Goal: Task Accomplishment & Management: Use online tool/utility

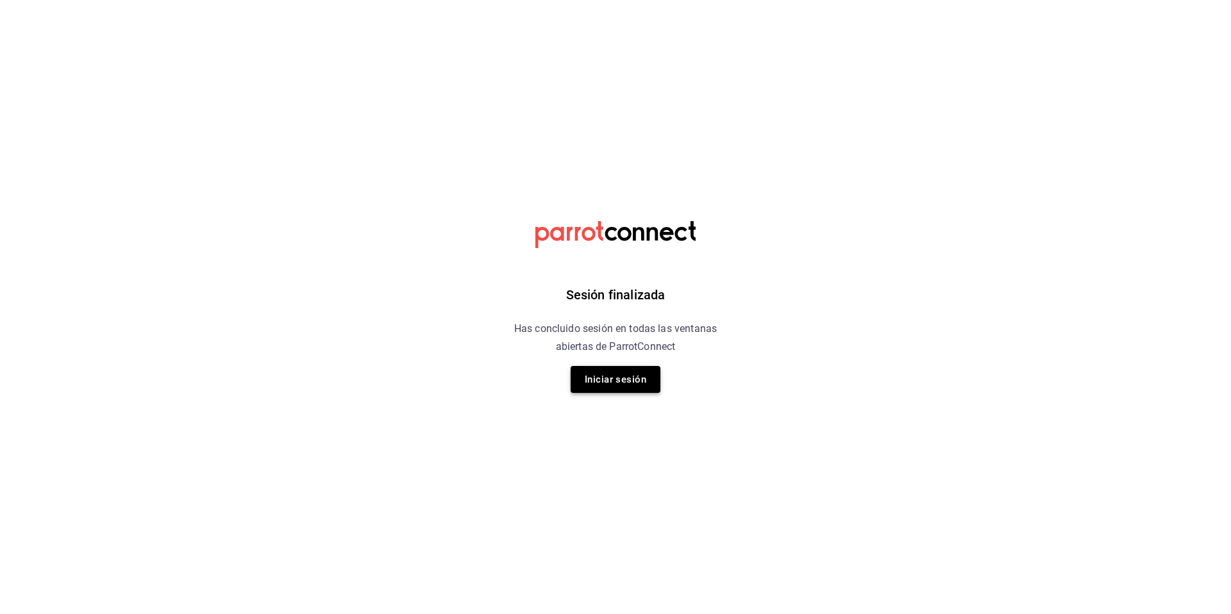
click at [607, 371] on button "Iniciar sesión" at bounding box center [616, 379] width 90 height 27
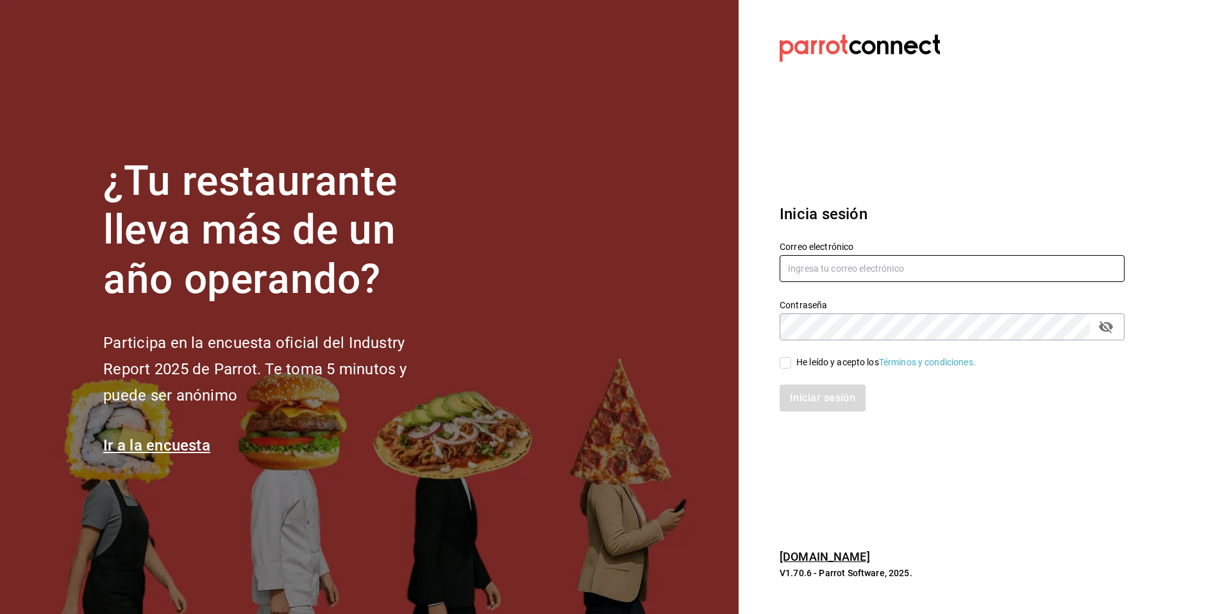
click at [827, 273] on input "text" at bounding box center [952, 268] width 345 height 27
type input "[EMAIL_ADDRESS][DOMAIN_NAME]"
click at [852, 340] on div "Contraseña" at bounding box center [952, 327] width 345 height 27
click at [790, 362] on input "He leído y acepto los Términos y condiciones." at bounding box center [786, 363] width 12 height 12
checkbox input "true"
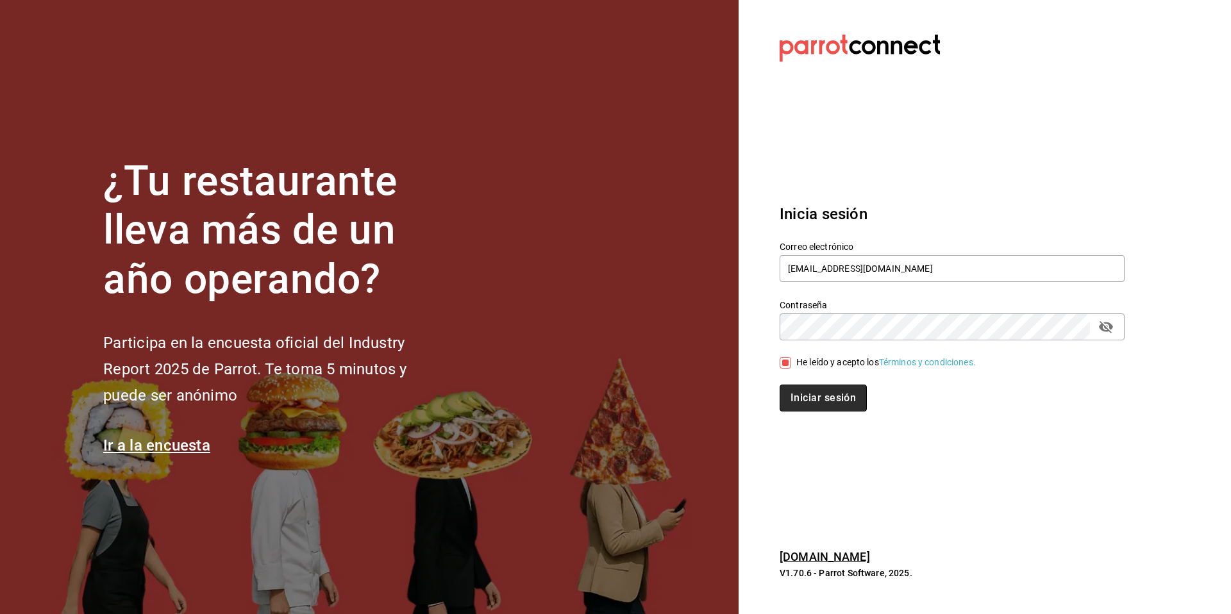
click at [800, 398] on button "Iniciar sesión" at bounding box center [823, 398] width 87 height 27
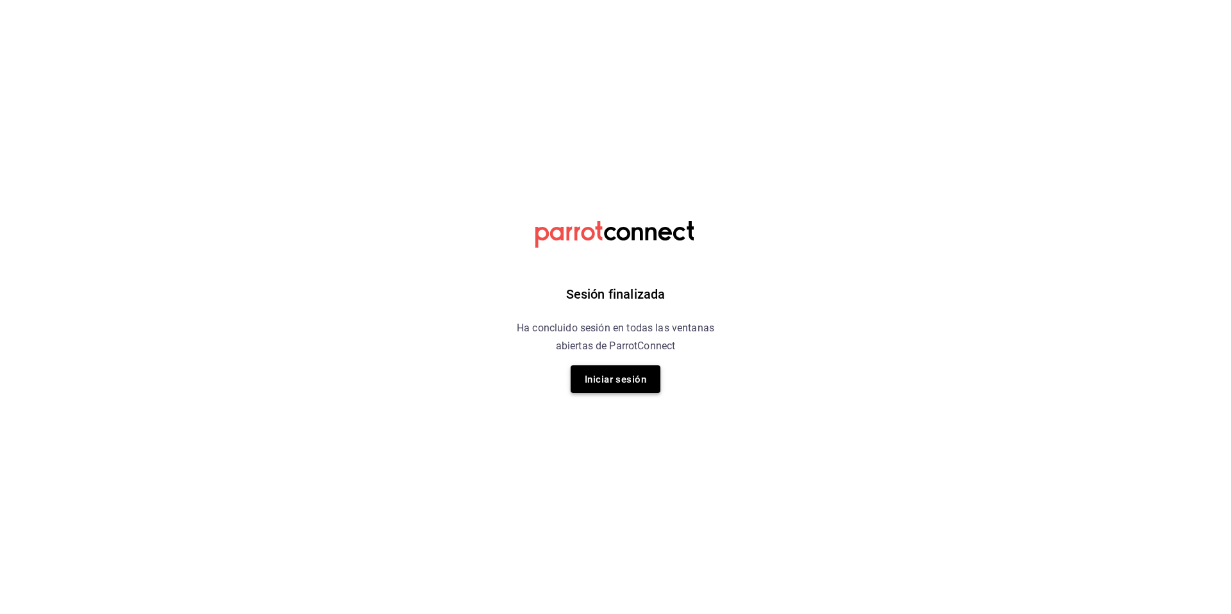
click at [647, 380] on button "Iniciar sesión" at bounding box center [616, 380] width 90 height 28
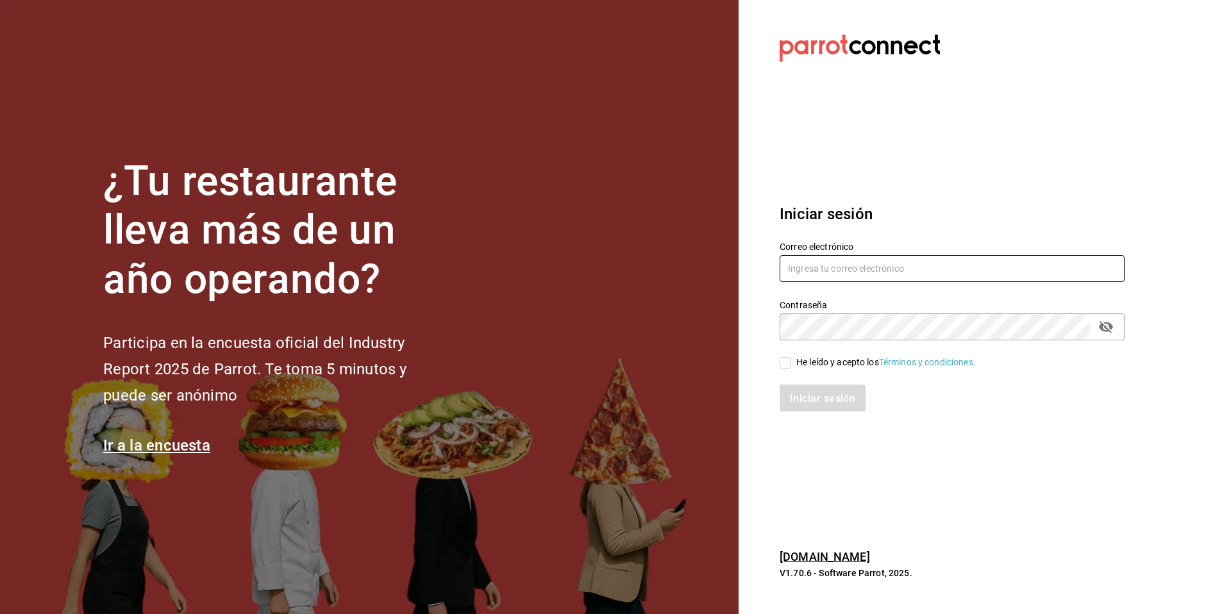
click at [827, 279] on input "text" at bounding box center [952, 268] width 345 height 27
paste input "[EMAIL_ADDRESS][DOMAIN_NAME]"
type input "[EMAIL_ADDRESS][DOMAIN_NAME]"
click at [785, 364] on input "He leído y acepto los Términos y condiciones." at bounding box center [786, 363] width 12 height 12
checkbox input "true"
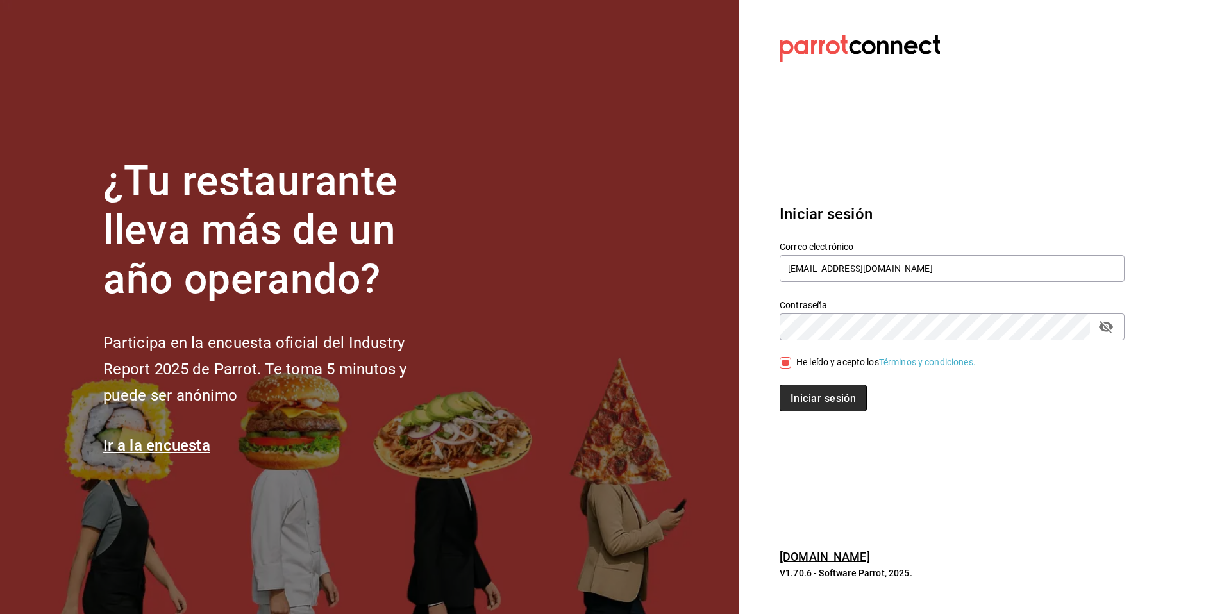
click at [802, 396] on font "Iniciar sesión" at bounding box center [823, 399] width 65 height 12
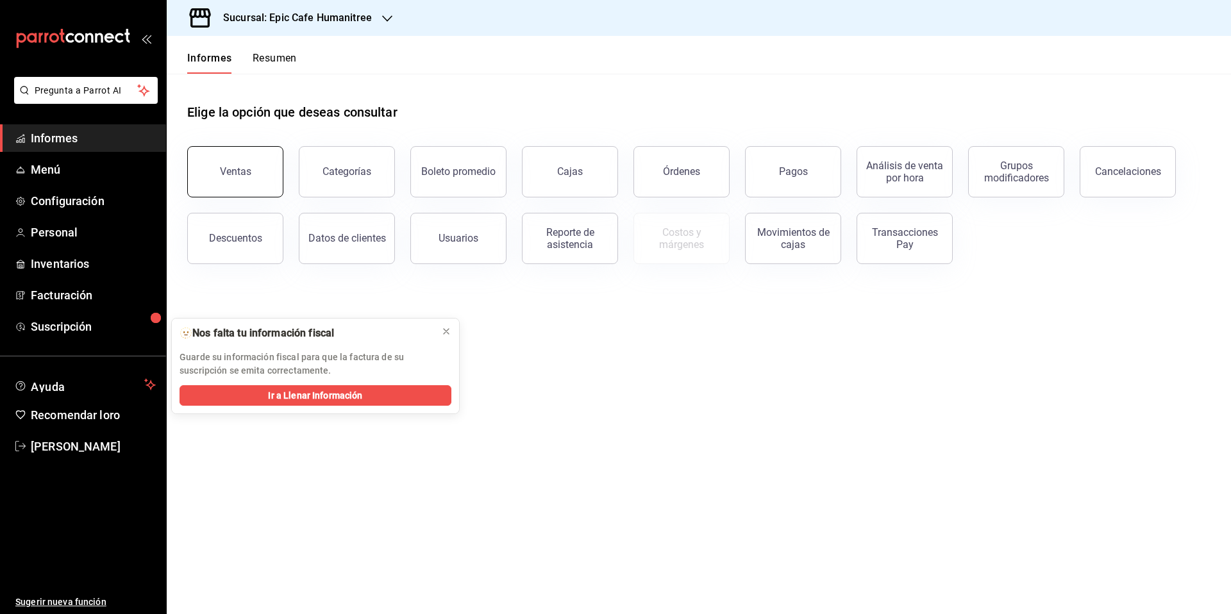
click at [258, 176] on button "Ventas" at bounding box center [235, 171] width 96 height 51
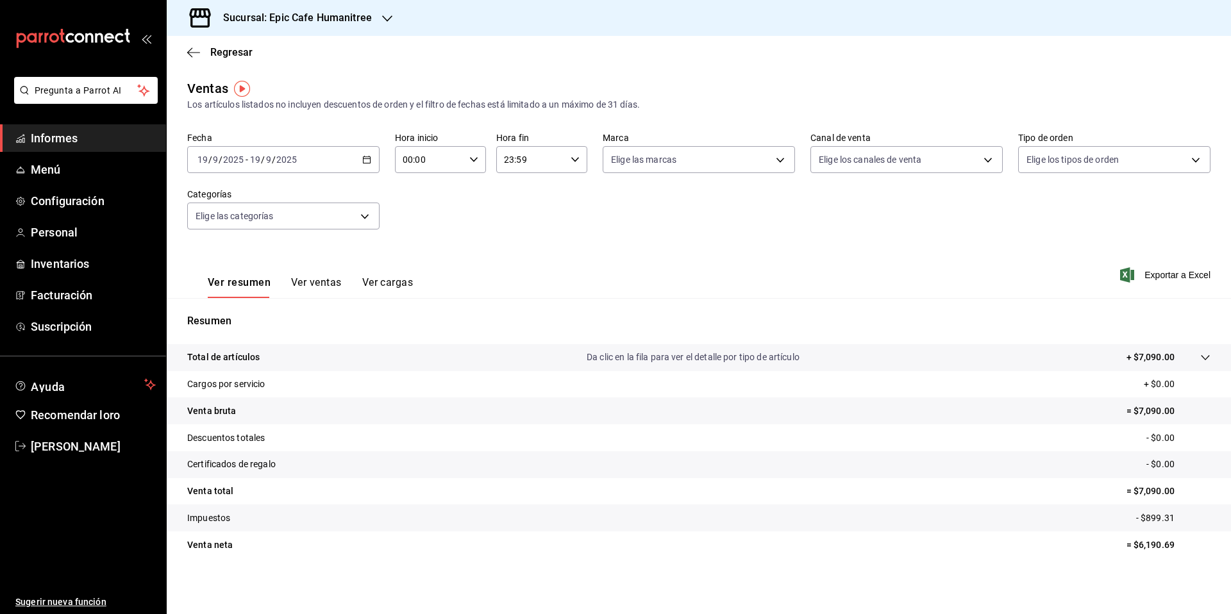
click at [367, 164] on div "2025-09-19 19 / 9 / 2025 - 2025-09-19 19 / 9 / 2025" at bounding box center [283, 159] width 192 height 27
click at [233, 311] on font "Rango de fechas" at bounding box center [232, 313] width 68 height 10
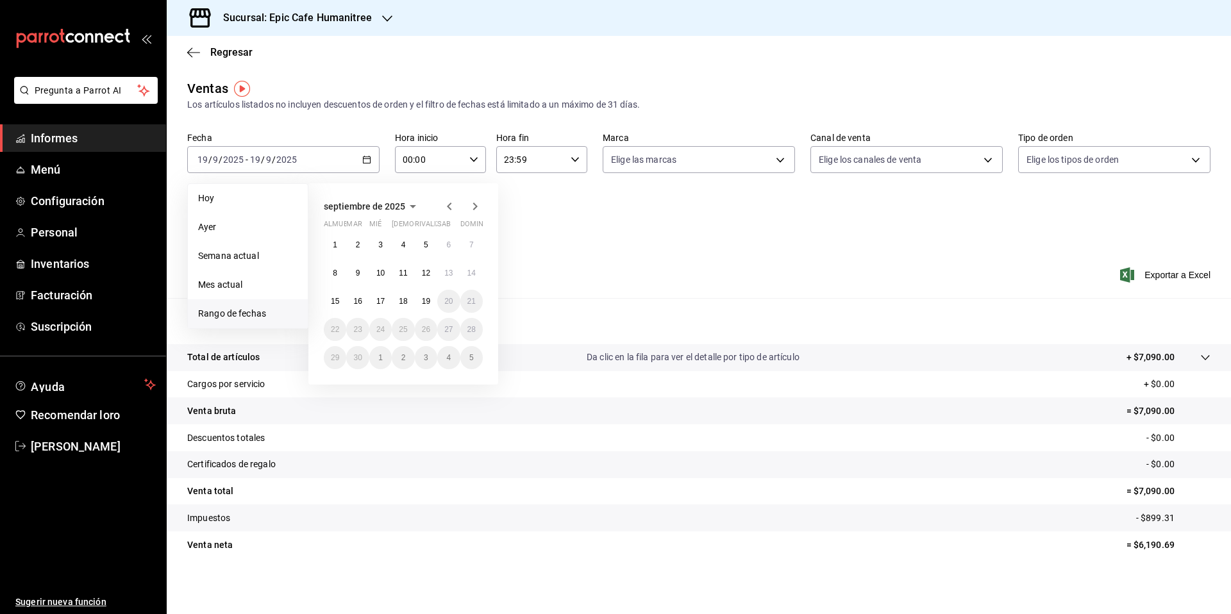
click at [449, 208] on icon "button" at bounding box center [449, 206] width 15 height 15
click at [423, 246] on button "1" at bounding box center [426, 244] width 22 height 23
click at [430, 358] on font "29" at bounding box center [426, 357] width 8 height 9
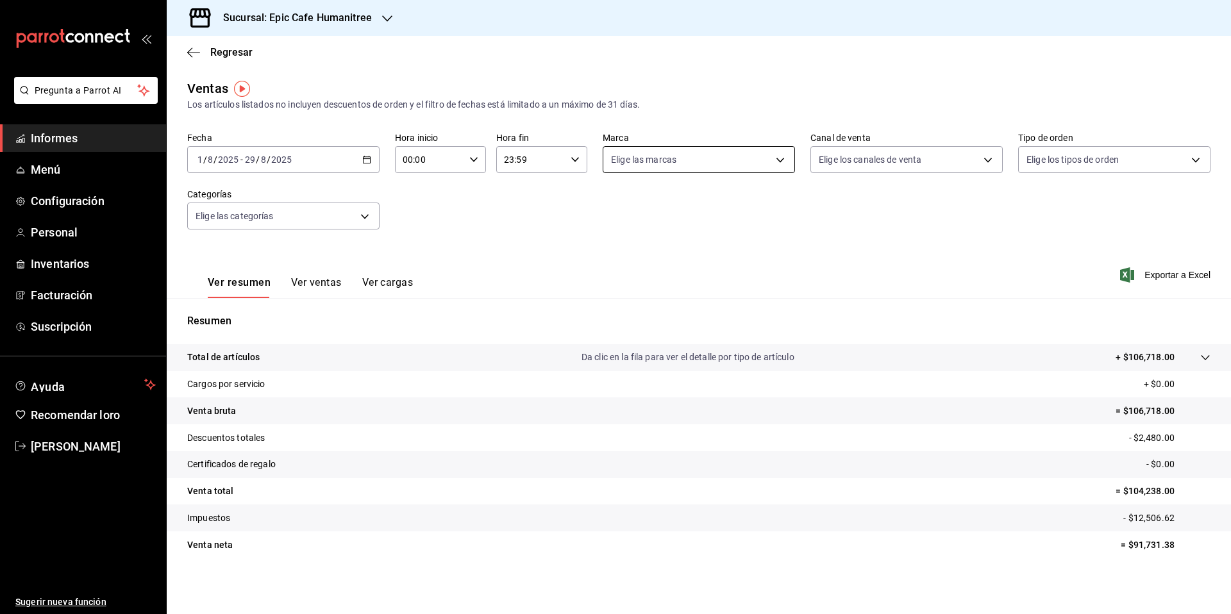
click at [774, 166] on body "Pregunta a Parrot AI Informes Menú Configuración Personal Inventarios Facturaci…" at bounding box center [615, 307] width 1231 height 614
click at [616, 208] on input "checkbox" at bounding box center [613, 210] width 12 height 12
checkbox input "true"
type input "e2a6dcd0-c09b-4f39-b209-5f97019748a2,3f18ad05-55ab-44ea-8b53-c1c2b2db6cb9"
checkbox input "true"
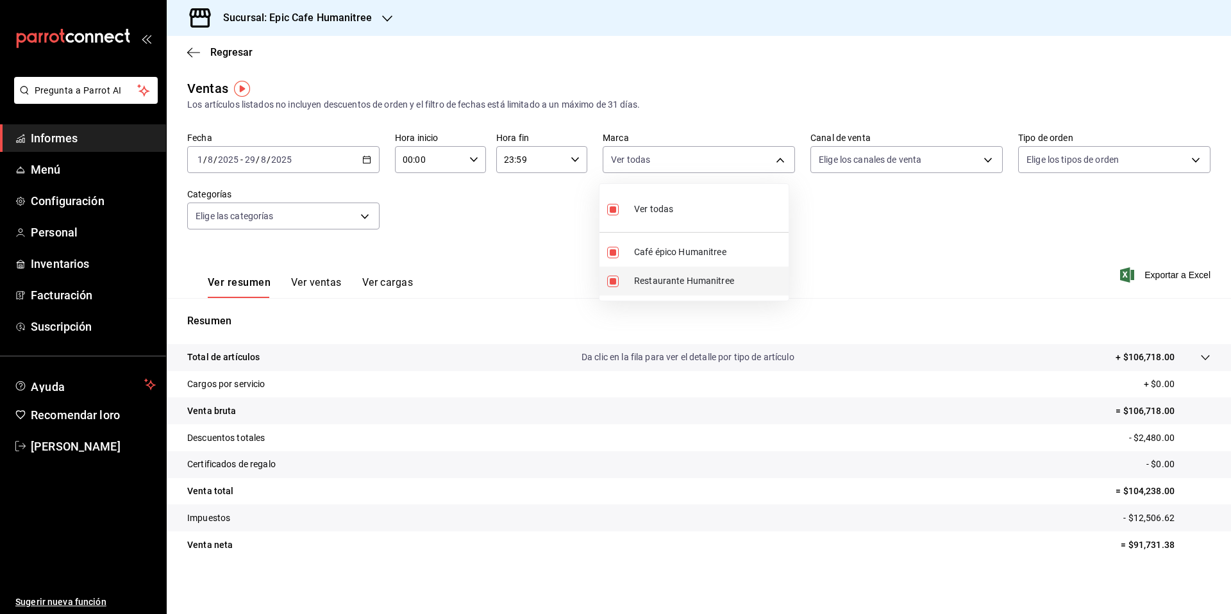
click at [617, 280] on input "checkbox" at bounding box center [613, 282] width 12 height 12
checkbox input "false"
type input "e2a6dcd0-c09b-4f39-b209-5f97019748a2"
checkbox input "false"
click at [1153, 280] on div at bounding box center [615, 307] width 1231 height 614
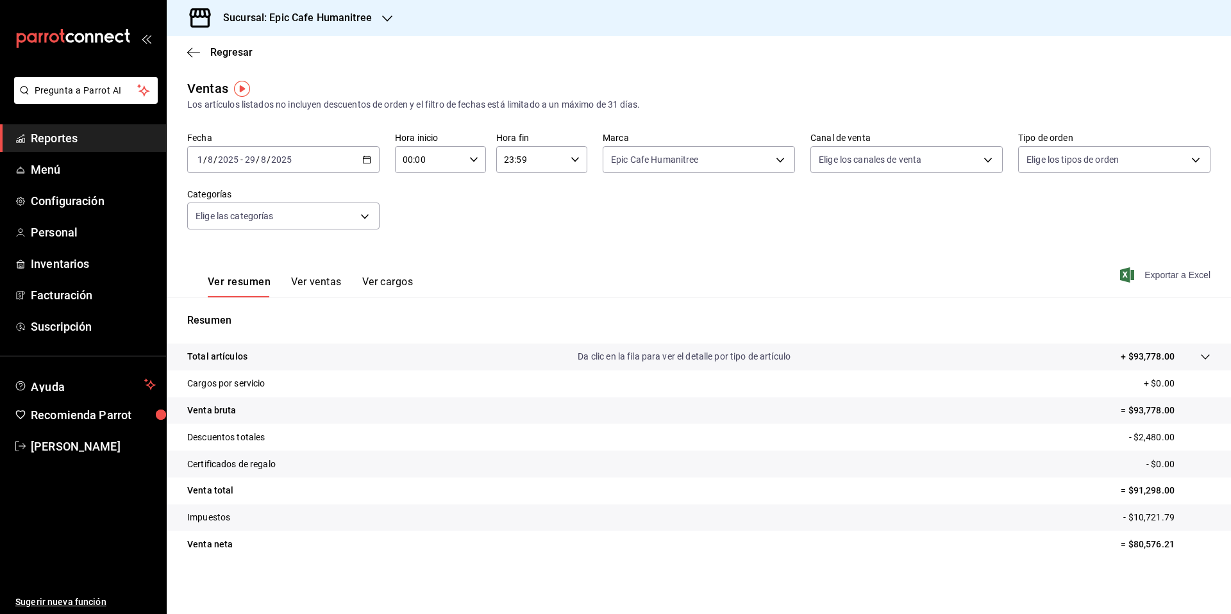
click at [1154, 276] on span "Exportar a Excel" at bounding box center [1167, 274] width 88 height 15
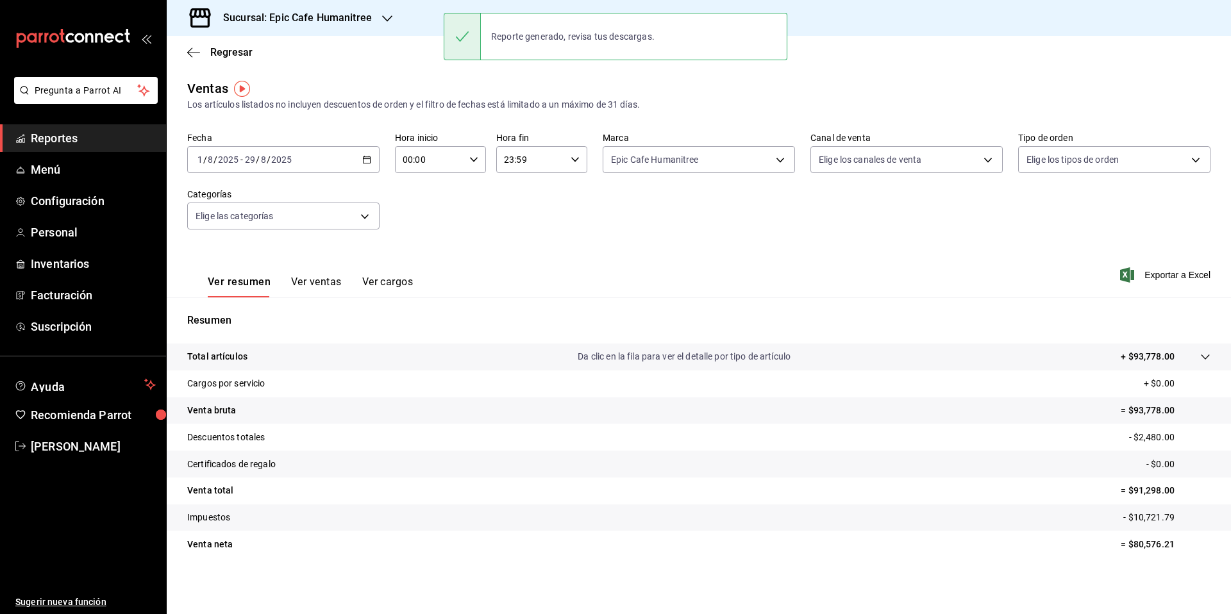
click at [311, 20] on h3 "Sucursal: Epic Cafe Humanitree" at bounding box center [292, 17] width 159 height 15
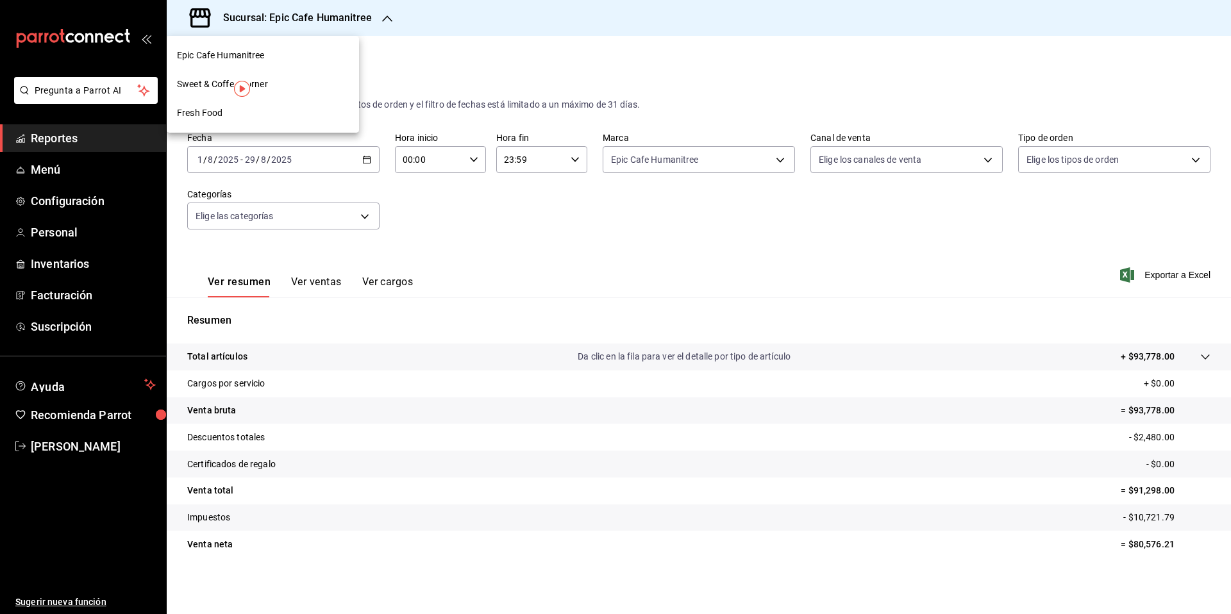
click at [215, 78] on span "Sweet & Coffee Corner" at bounding box center [222, 84] width 91 height 13
click at [1150, 267] on div "Ver resumen Ver ventas Ver cargos Exportar a Excel" at bounding box center [699, 271] width 1065 height 53
click at [1149, 275] on span "Exportar a Excel" at bounding box center [1167, 274] width 88 height 15
click at [337, 17] on h3 "Sucursal: Sweet & Coffee Corner" at bounding box center [295, 17] width 164 height 15
click at [253, 120] on div "Fresh Food" at bounding box center [263, 113] width 192 height 29
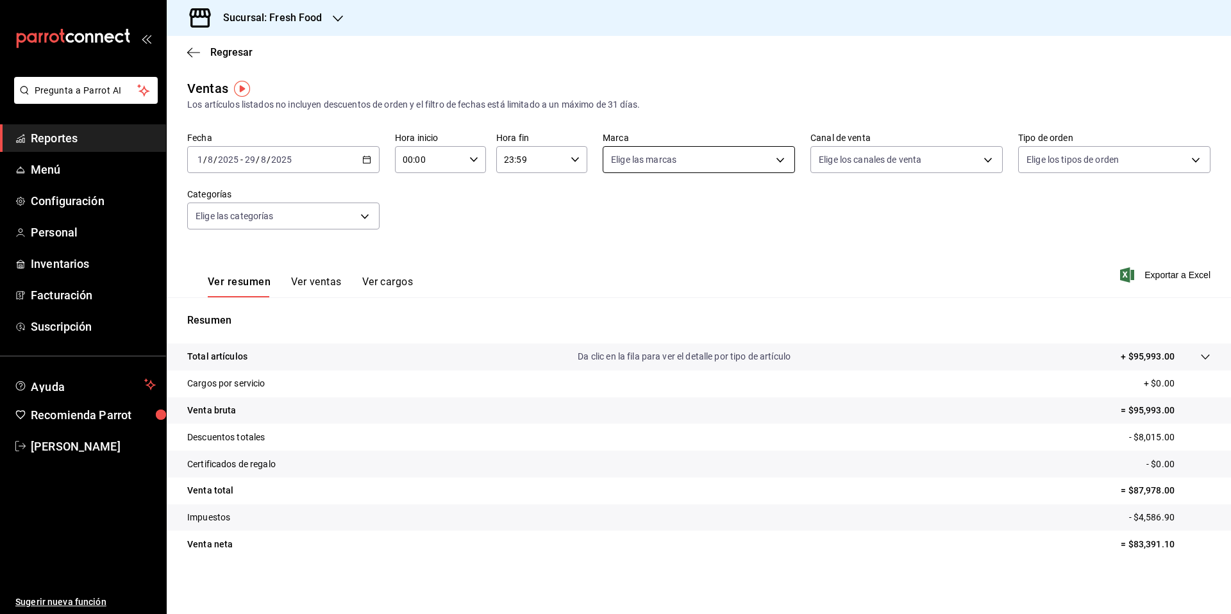
click at [773, 160] on body "Pregunta a Parrot AI Reportes Menú Configuración Personal Inventarios Facturaci…" at bounding box center [615, 307] width 1231 height 614
click at [652, 207] on span "Ver todas" at bounding box center [653, 209] width 39 height 13
type input "8ab046c6-0e56-43ef-b272-b6267400ac64,c832d7f2-bfd0-461e-be2e-c17eaf69f67d"
checkbox input "true"
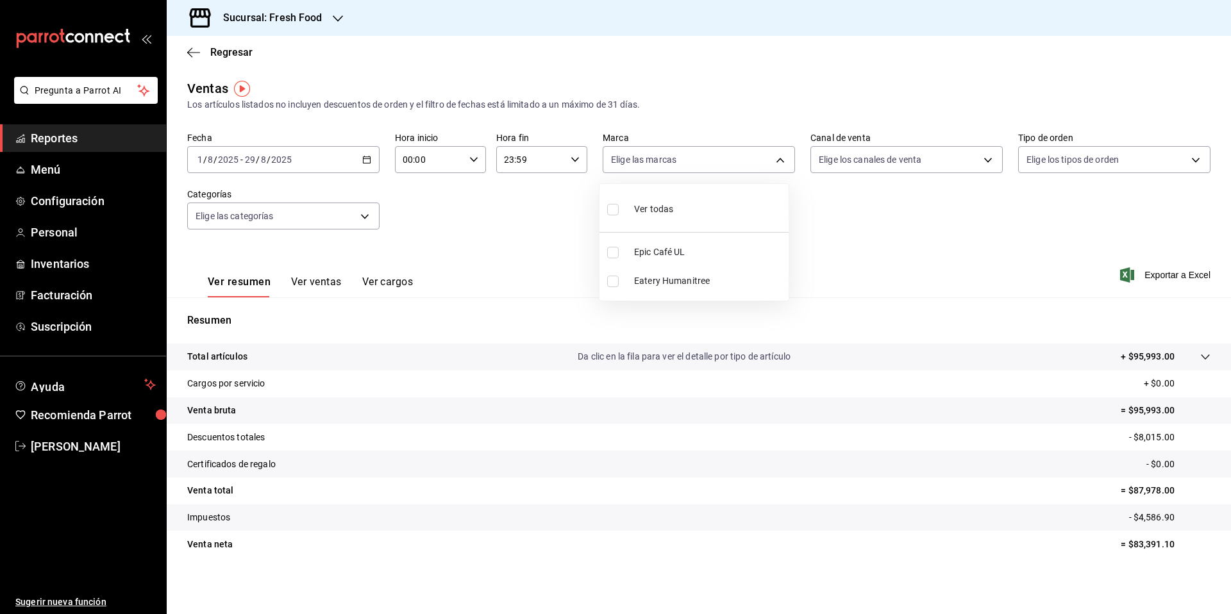
checkbox input "true"
click at [1152, 269] on div at bounding box center [615, 307] width 1231 height 614
click at [1152, 275] on span "Exportar a Excel" at bounding box center [1167, 274] width 88 height 15
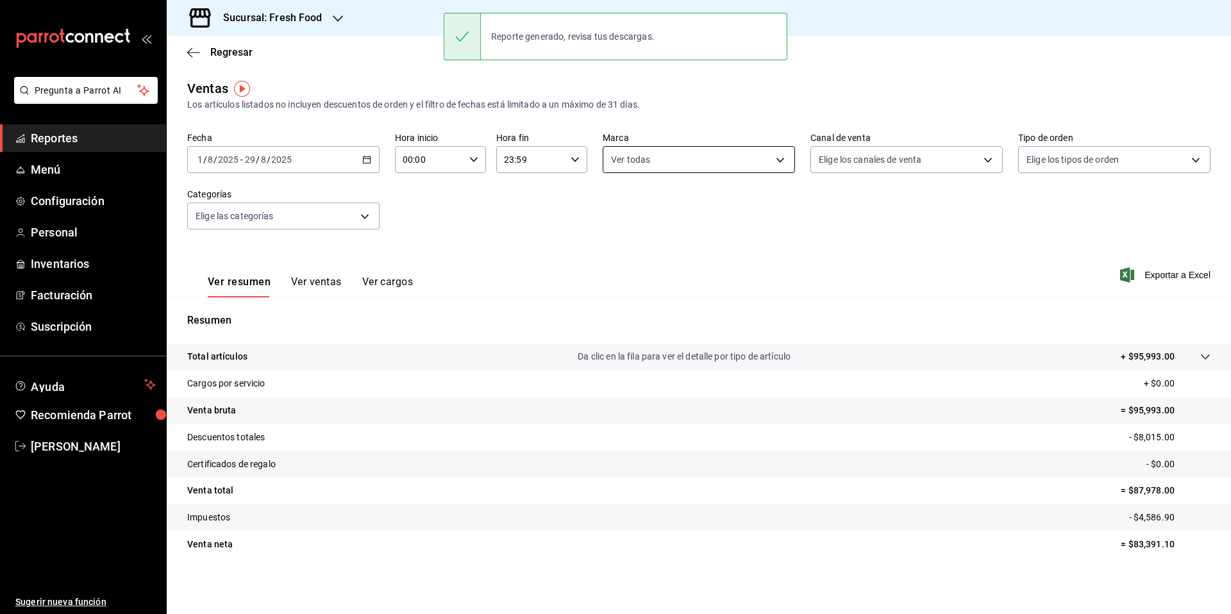
click at [781, 157] on body "Pregunta a Parrot AI Reportes Menú Configuración Personal Inventarios Facturaci…" at bounding box center [615, 307] width 1231 height 614
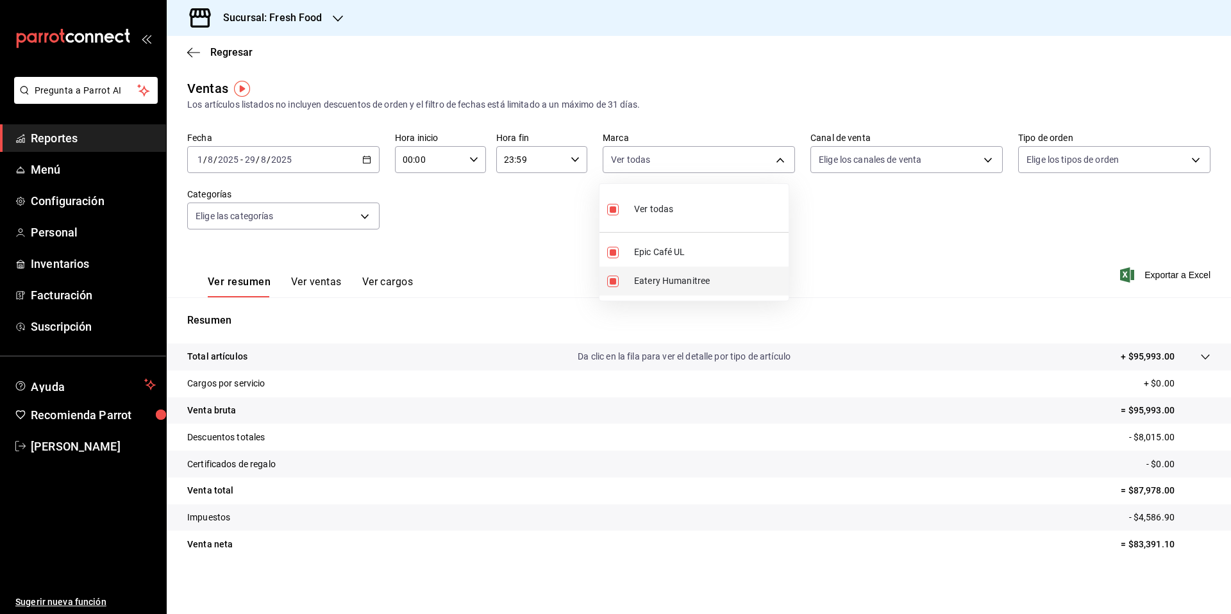
click at [663, 283] on span "Eatery Humanitree" at bounding box center [708, 281] width 149 height 13
type input "8ab046c6-0e56-43ef-b272-b6267400ac64"
checkbox input "false"
click at [1145, 272] on div at bounding box center [615, 307] width 1231 height 614
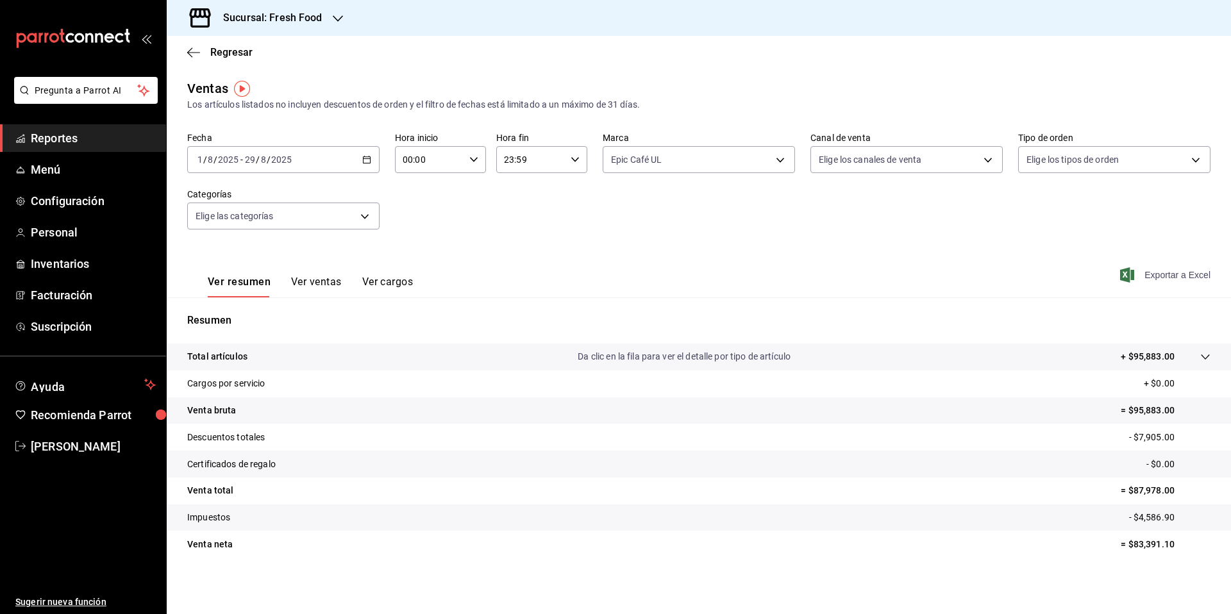
click at [1146, 275] on span "Exportar a Excel" at bounding box center [1167, 274] width 88 height 15
click at [357, 158] on div "2025-08-01 1 / 8 / 2025 - 2025-08-29 29 / 8 / 2025" at bounding box center [283, 159] width 192 height 27
click at [245, 308] on span "Rango de fechas" at bounding box center [247, 313] width 99 height 13
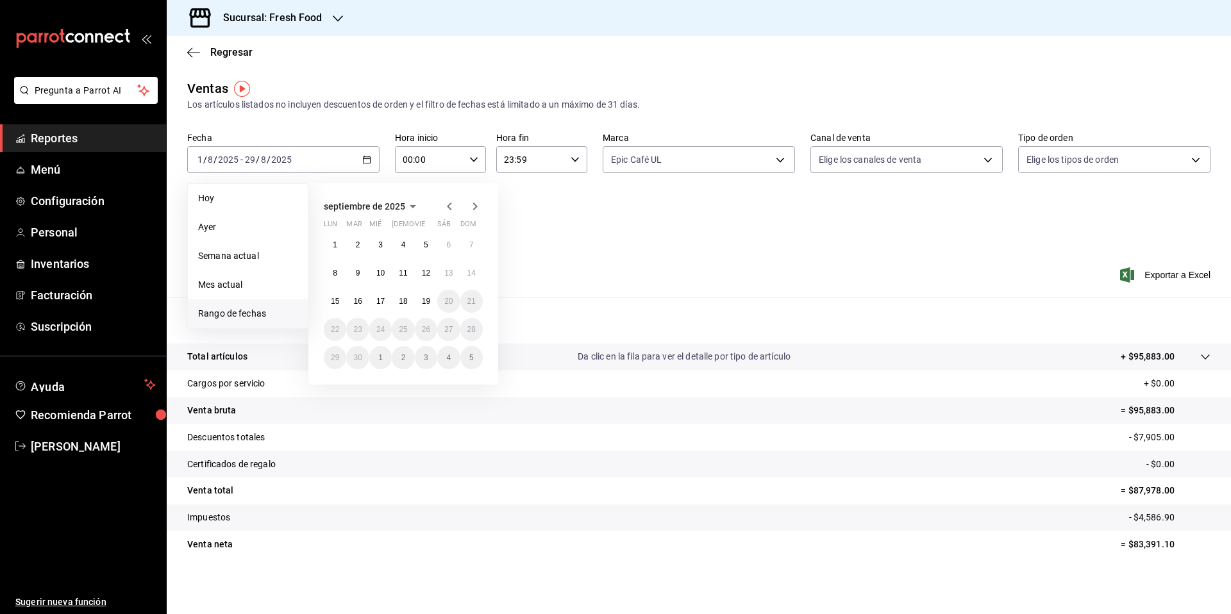
click at [446, 206] on icon "button" at bounding box center [449, 206] width 15 height 15
click at [359, 237] on button "1" at bounding box center [357, 244] width 22 height 23
click at [400, 352] on button "31" at bounding box center [403, 357] width 22 height 23
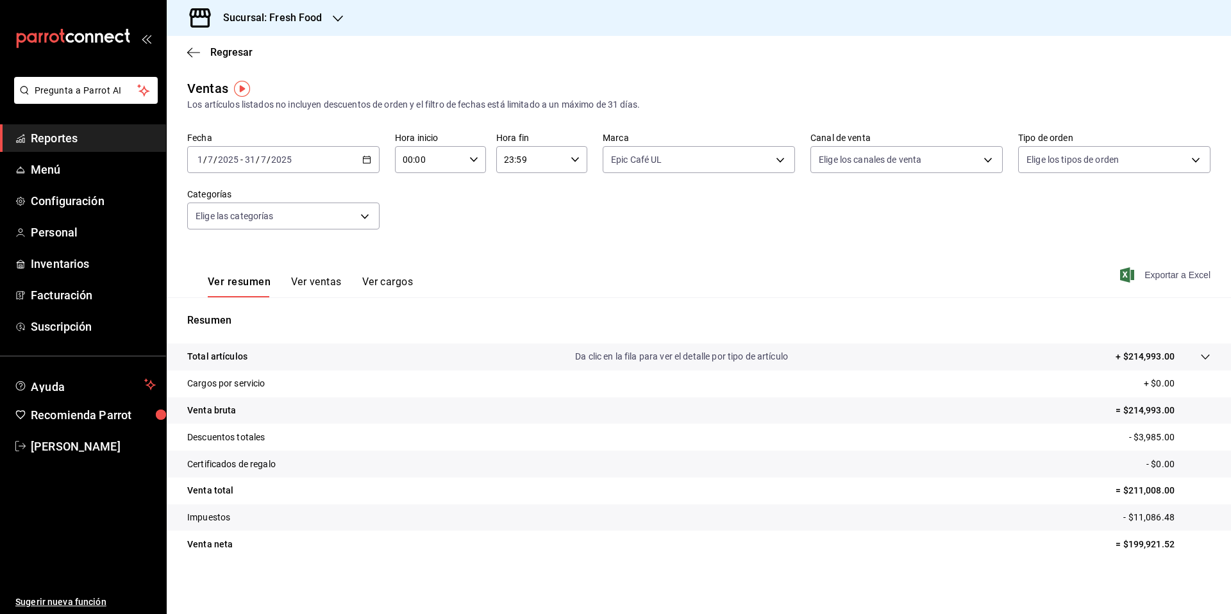
click at [1166, 273] on span "Exportar a Excel" at bounding box center [1167, 274] width 88 height 15
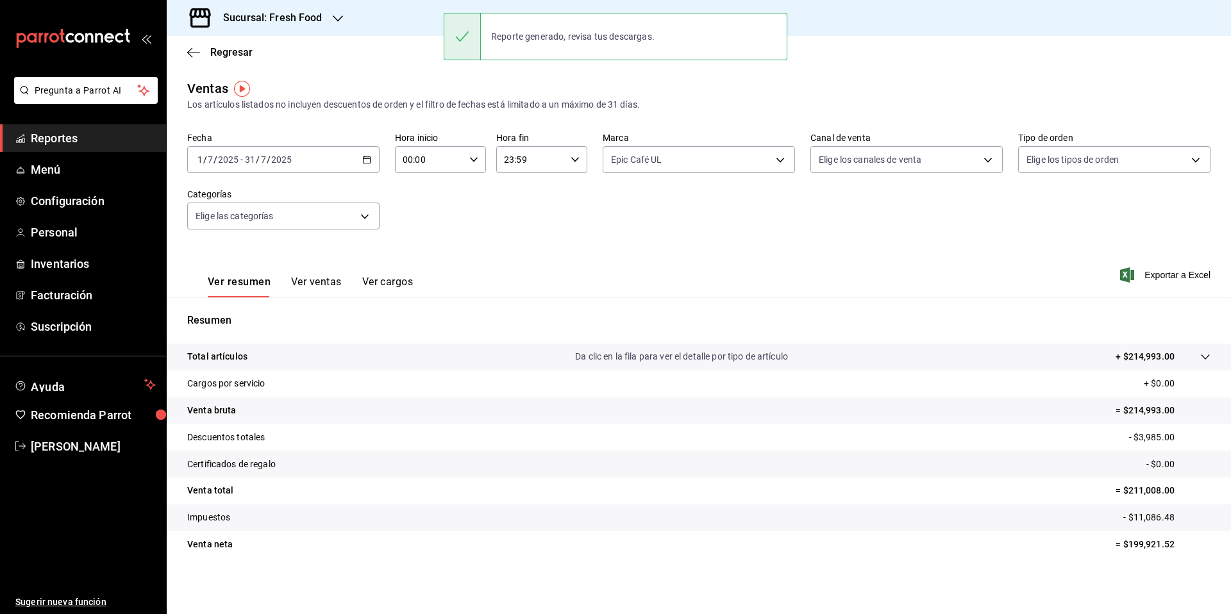
click at [320, 164] on div "2025-07-01 1 / 7 / 2025 - 2025-07-31 31 / 7 / 2025" at bounding box center [283, 159] width 192 height 27
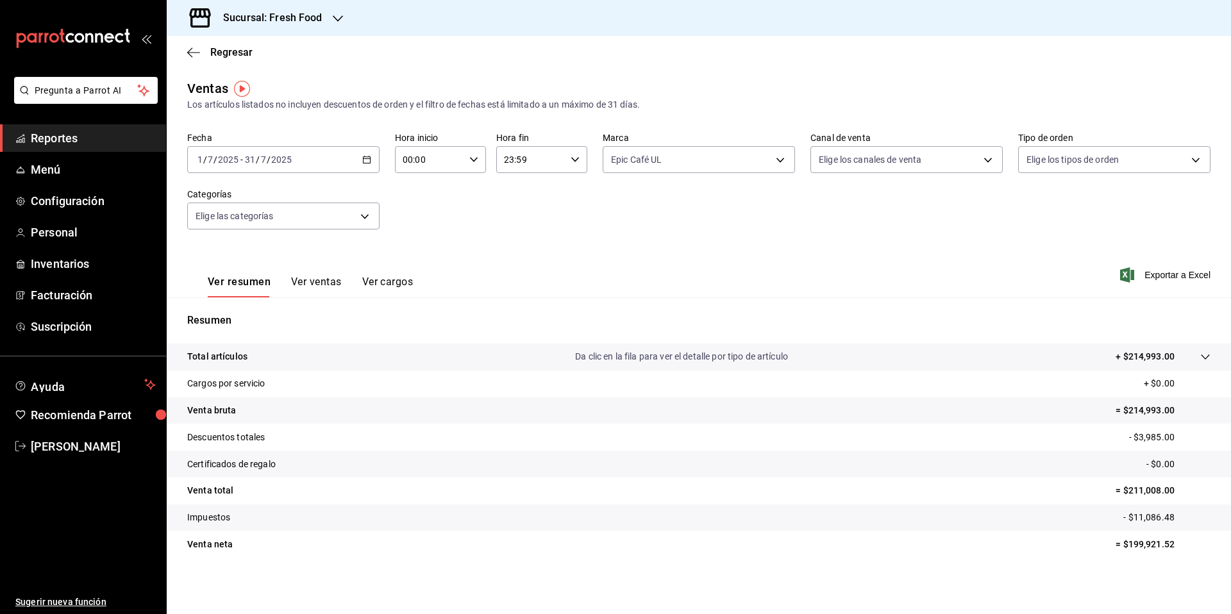
click at [366, 159] on \(Stroke\) "button" at bounding box center [367, 158] width 7 height 1
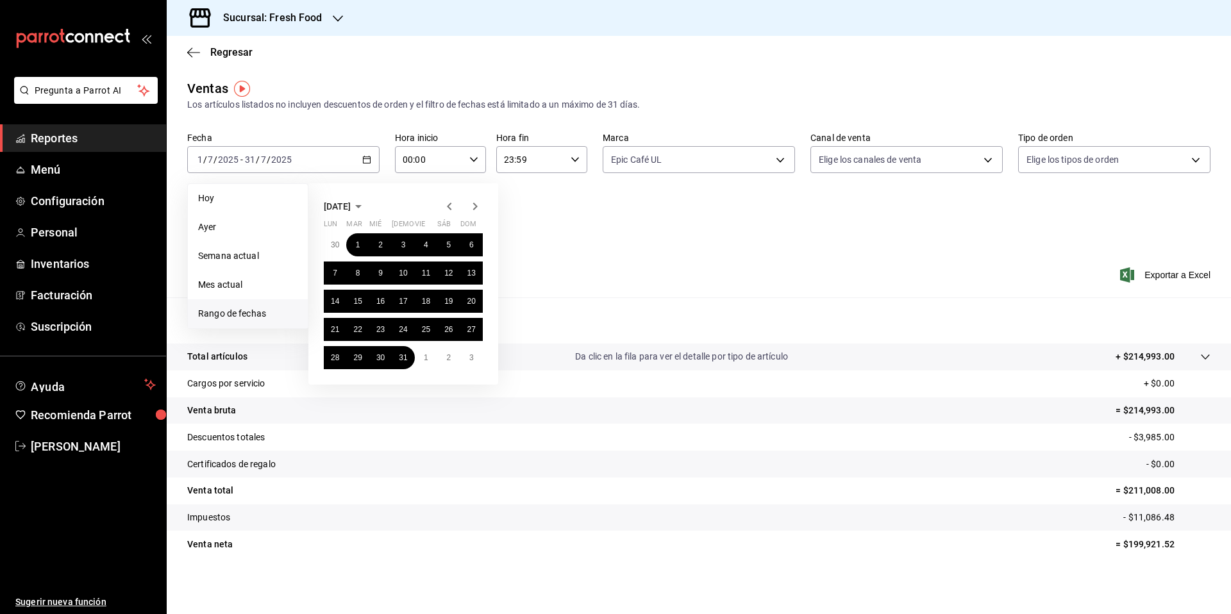
click at [257, 315] on span "Rango de fechas" at bounding box center [247, 313] width 99 height 13
click at [456, 202] on icon "button" at bounding box center [449, 206] width 15 height 15
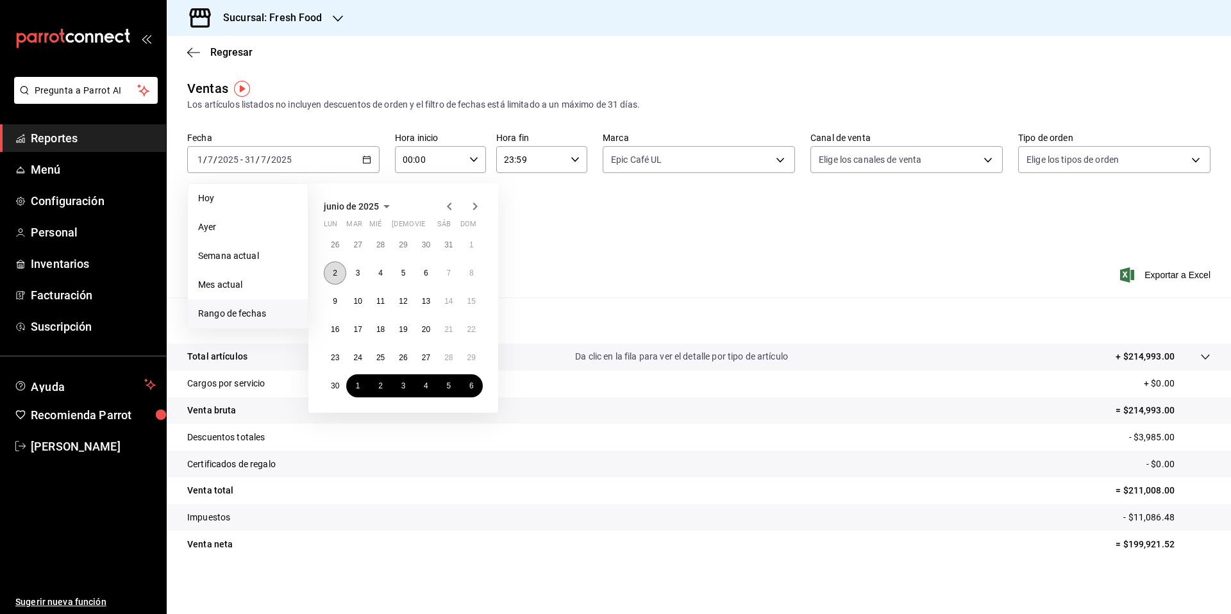
click at [333, 276] on abbr "2" at bounding box center [335, 273] width 4 height 9
click at [330, 386] on button "30" at bounding box center [335, 386] width 22 height 23
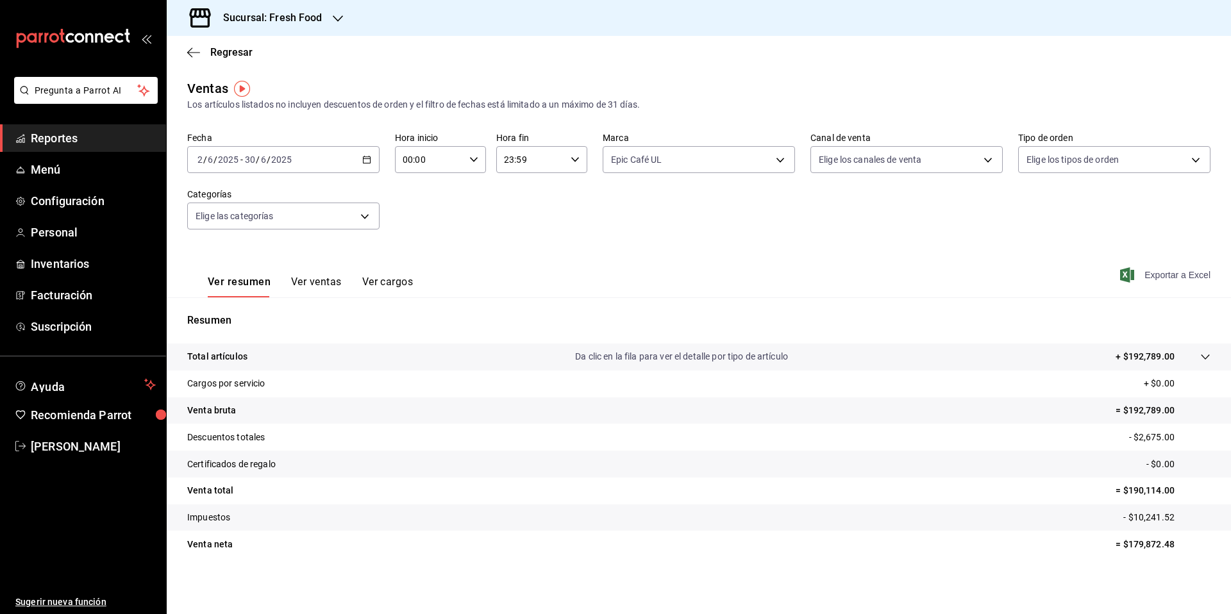
click at [1191, 274] on span "Exportar a Excel" at bounding box center [1167, 274] width 88 height 15
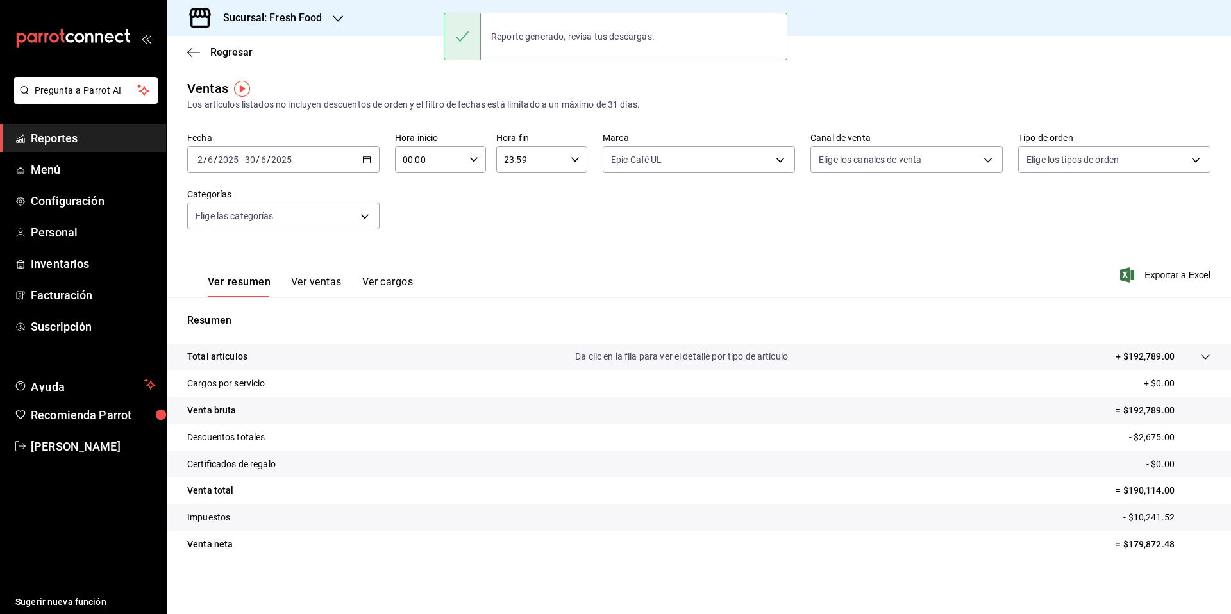
click at [371, 158] on div "2025-06-02 2 / 6 / 2025 - 2025-06-30 30 / 6 / 2025" at bounding box center [283, 159] width 192 height 27
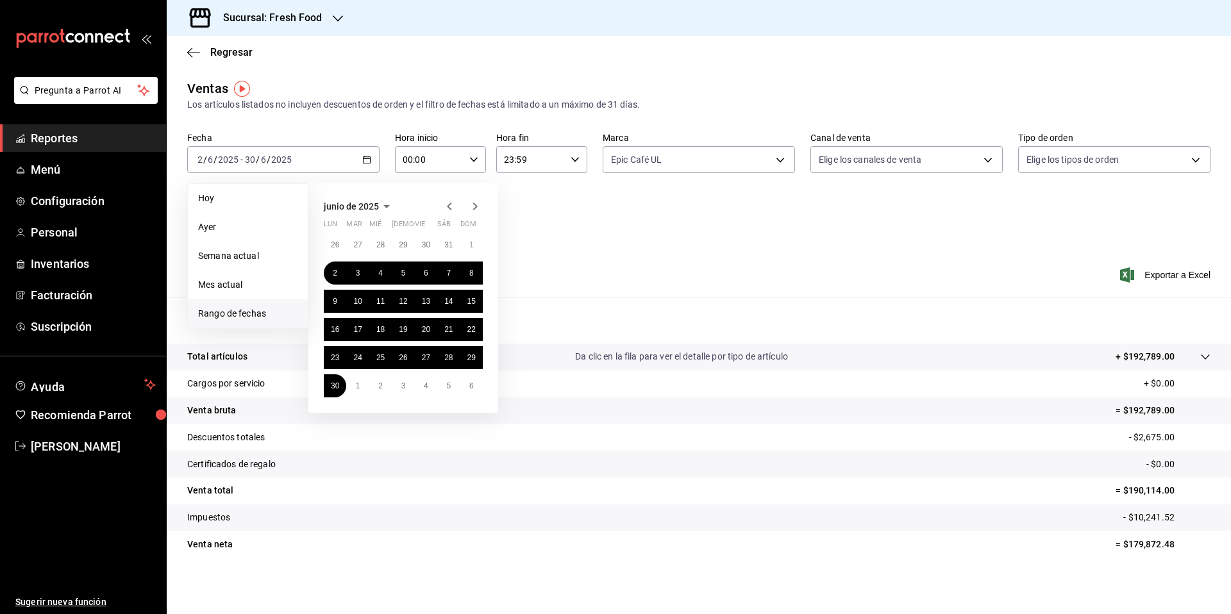
click at [452, 207] on icon "button" at bounding box center [449, 206] width 15 height 15
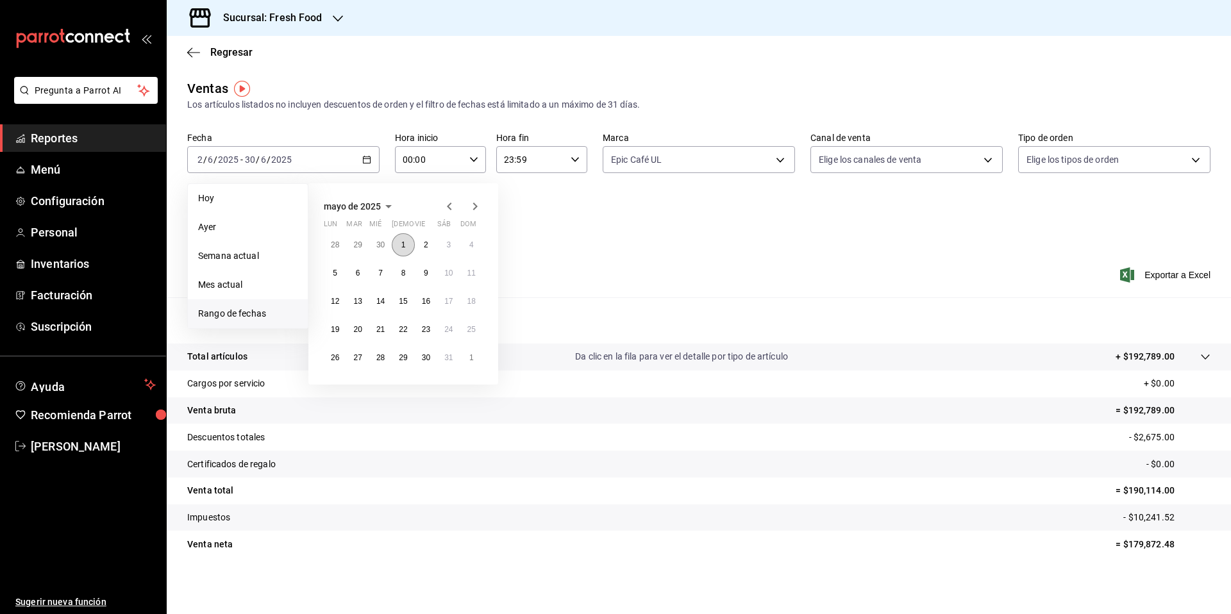
click at [399, 247] on button "1" at bounding box center [403, 244] width 22 height 23
click at [418, 360] on button "30" at bounding box center [426, 357] width 22 height 23
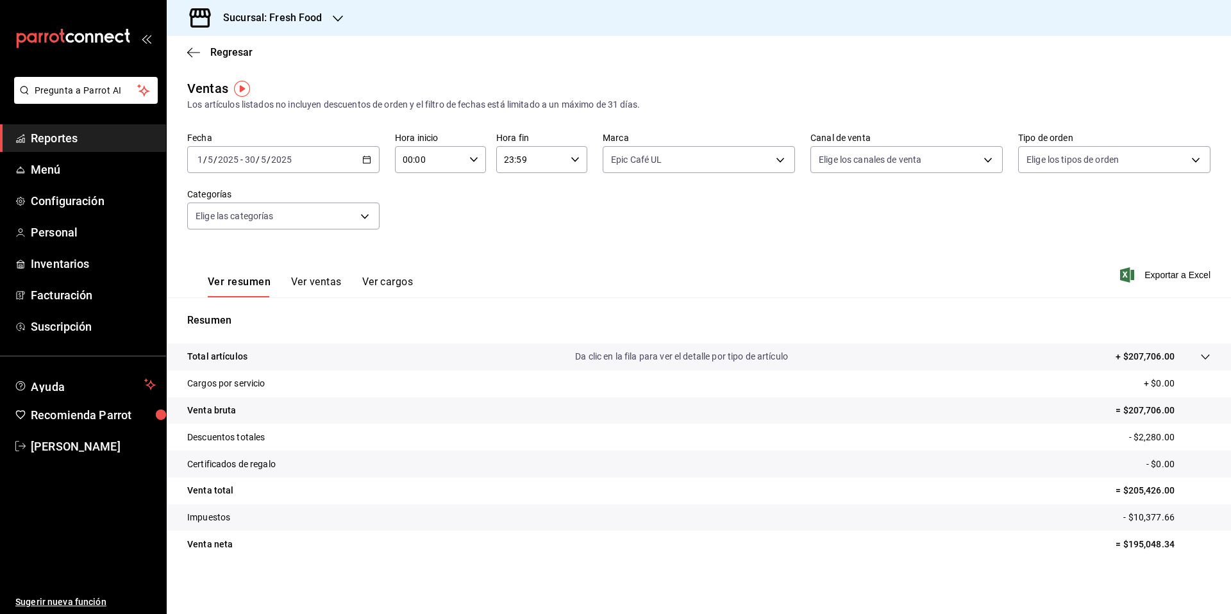
click at [362, 164] on div "2025-05-01 1 / 5 / 2025 - 2025-05-30 30 / 5 / 2025" at bounding box center [283, 159] width 192 height 27
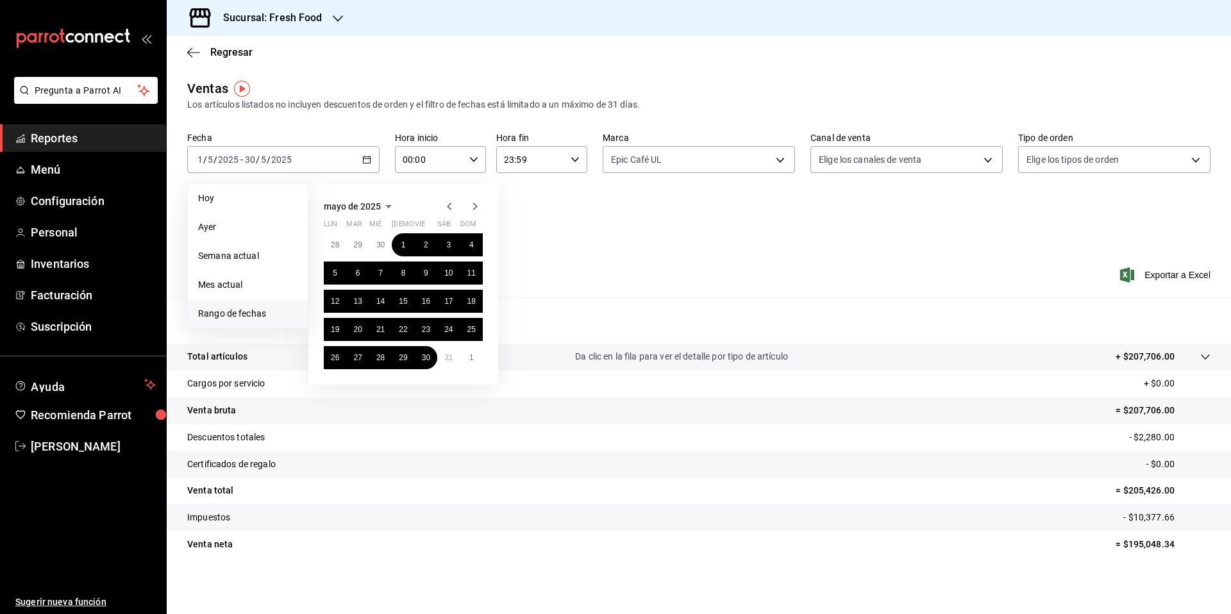
click at [471, 205] on icon "button" at bounding box center [475, 206] width 15 height 15
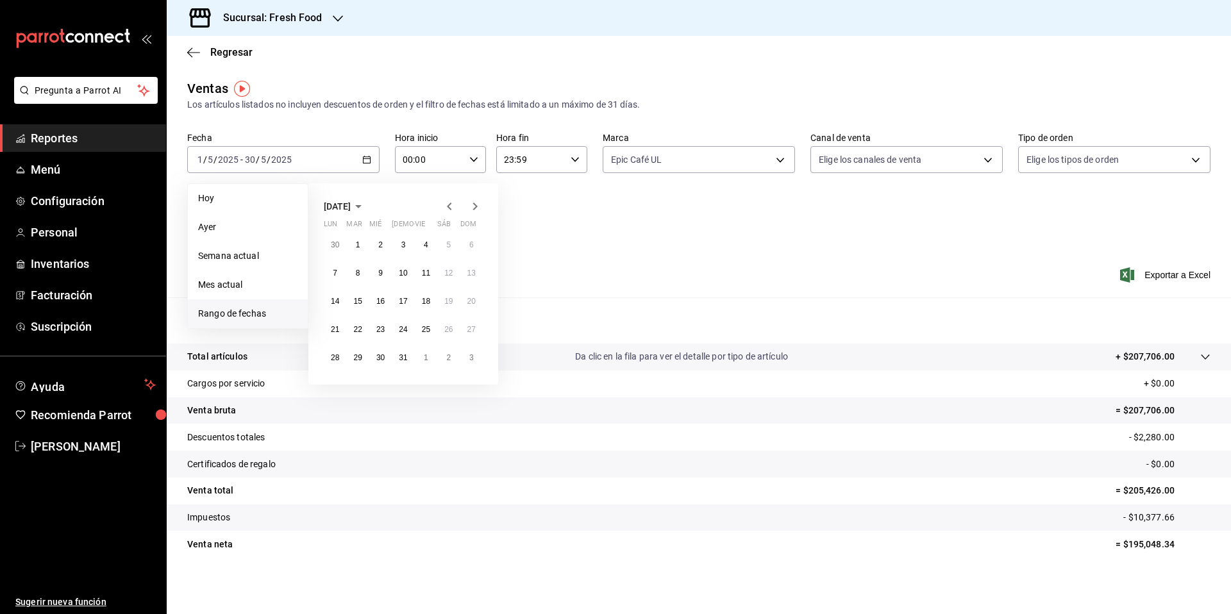
click at [471, 205] on icon "button" at bounding box center [475, 206] width 15 height 15
click at [334, 328] on abbr "18" at bounding box center [335, 329] width 8 height 9
click at [470, 209] on icon "button" at bounding box center [475, 206] width 15 height 15
click at [400, 275] on abbr "11" at bounding box center [403, 273] width 8 height 9
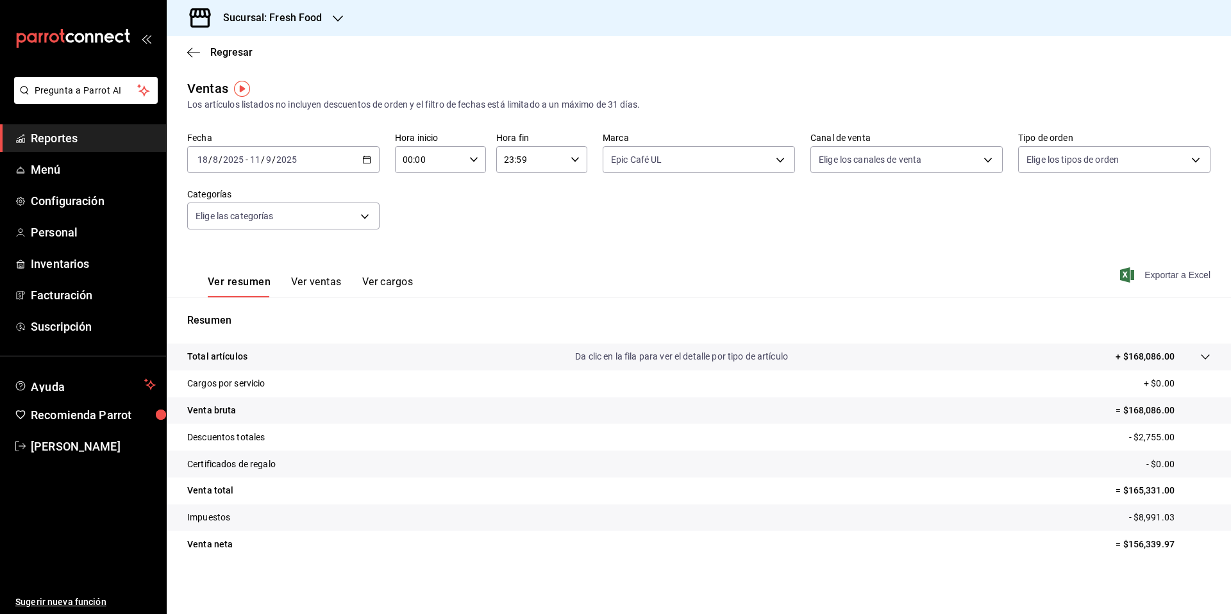
click at [1133, 276] on span "Exportar a Excel" at bounding box center [1167, 274] width 88 height 15
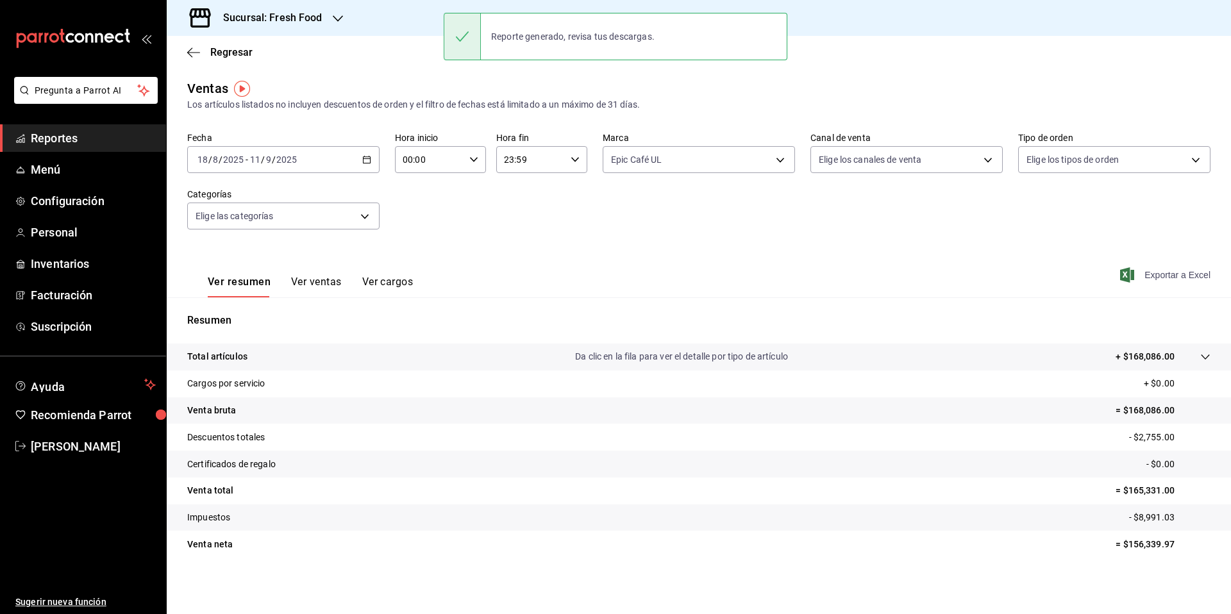
click at [1170, 273] on span "Exportar a Excel" at bounding box center [1167, 274] width 88 height 15
